Goal: Check status: Check status

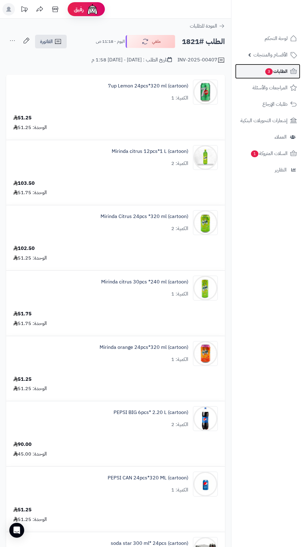
click at [285, 72] on span "الطلبات 3" at bounding box center [276, 71] width 23 height 9
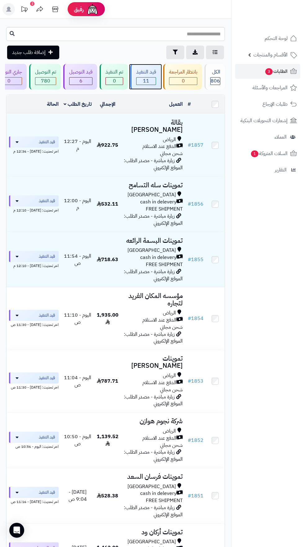
click at [153, 81] on span "11" at bounding box center [146, 81] width 19 height 7
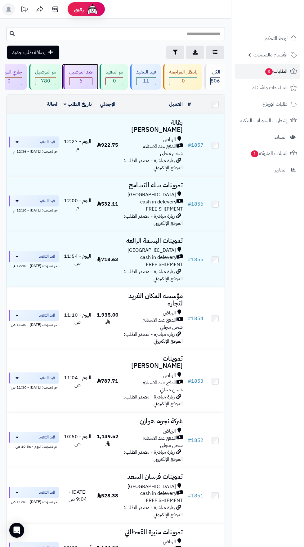
click at [84, 82] on span "6" at bounding box center [81, 81] width 23 height 7
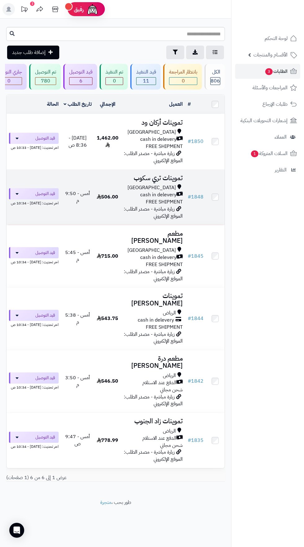
click at [163, 191] on span "cash in delevery" at bounding box center [158, 194] width 36 height 7
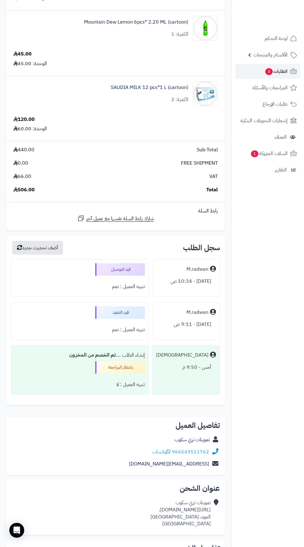
scroll to position [421, 0]
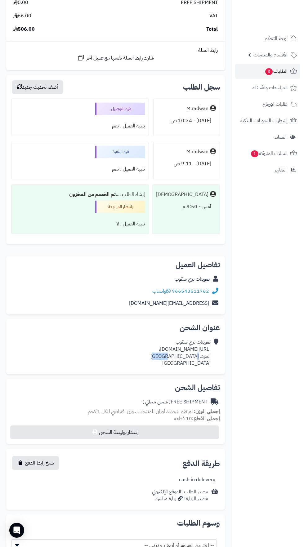
click at [268, 401] on nav "لوحة التحكم الأقسام والمنتجات المنتجات الأقسام الماركات مواصفات المنتجات مواصفا…" at bounding box center [267, 281] width 73 height 547
copy div "[URL][DOMAIN_NAME]،"
